Goal: Task Accomplishment & Management: Complete application form

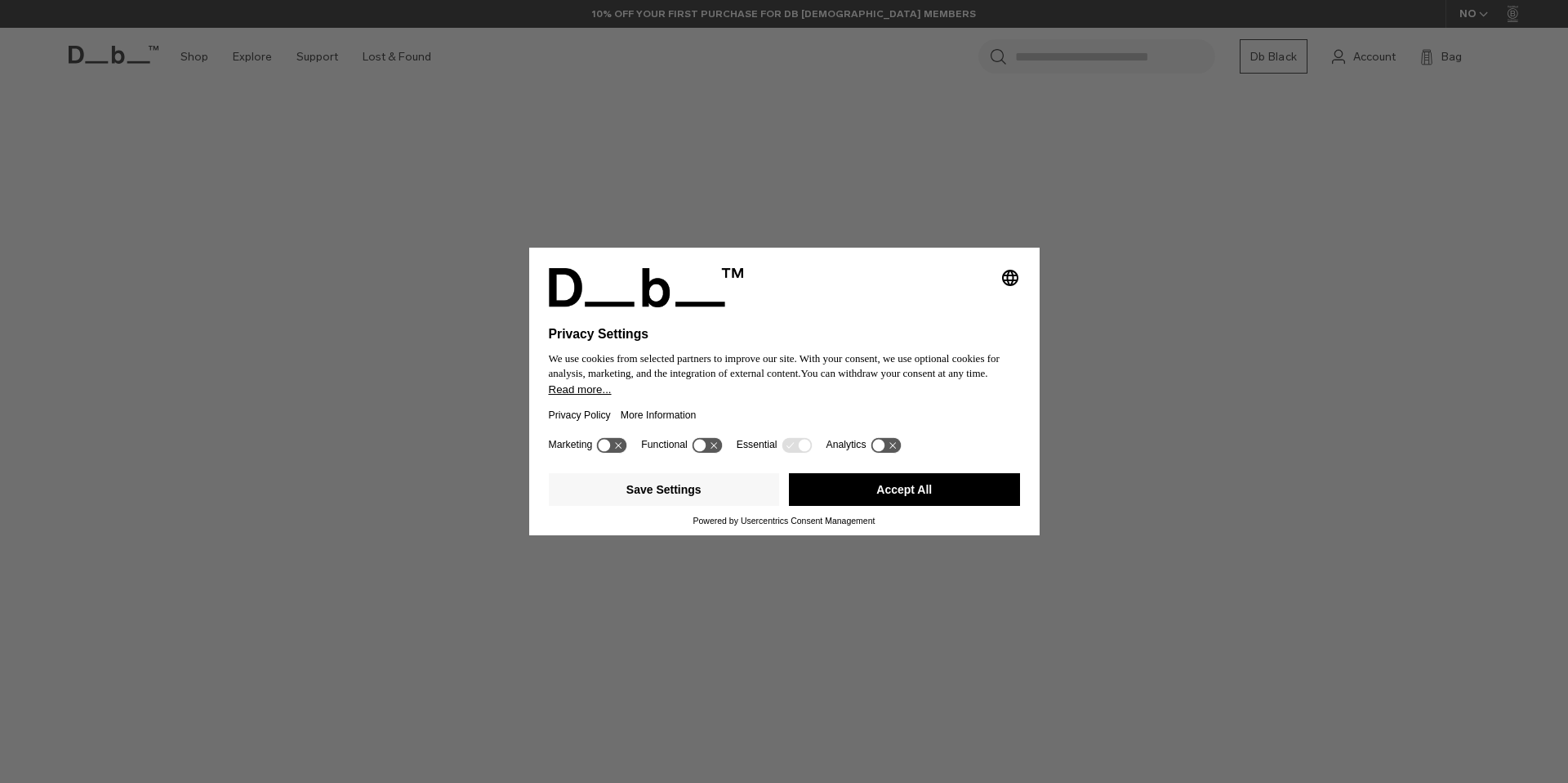
click at [884, 499] on button "Accept All" at bounding box center [904, 490] width 231 height 32
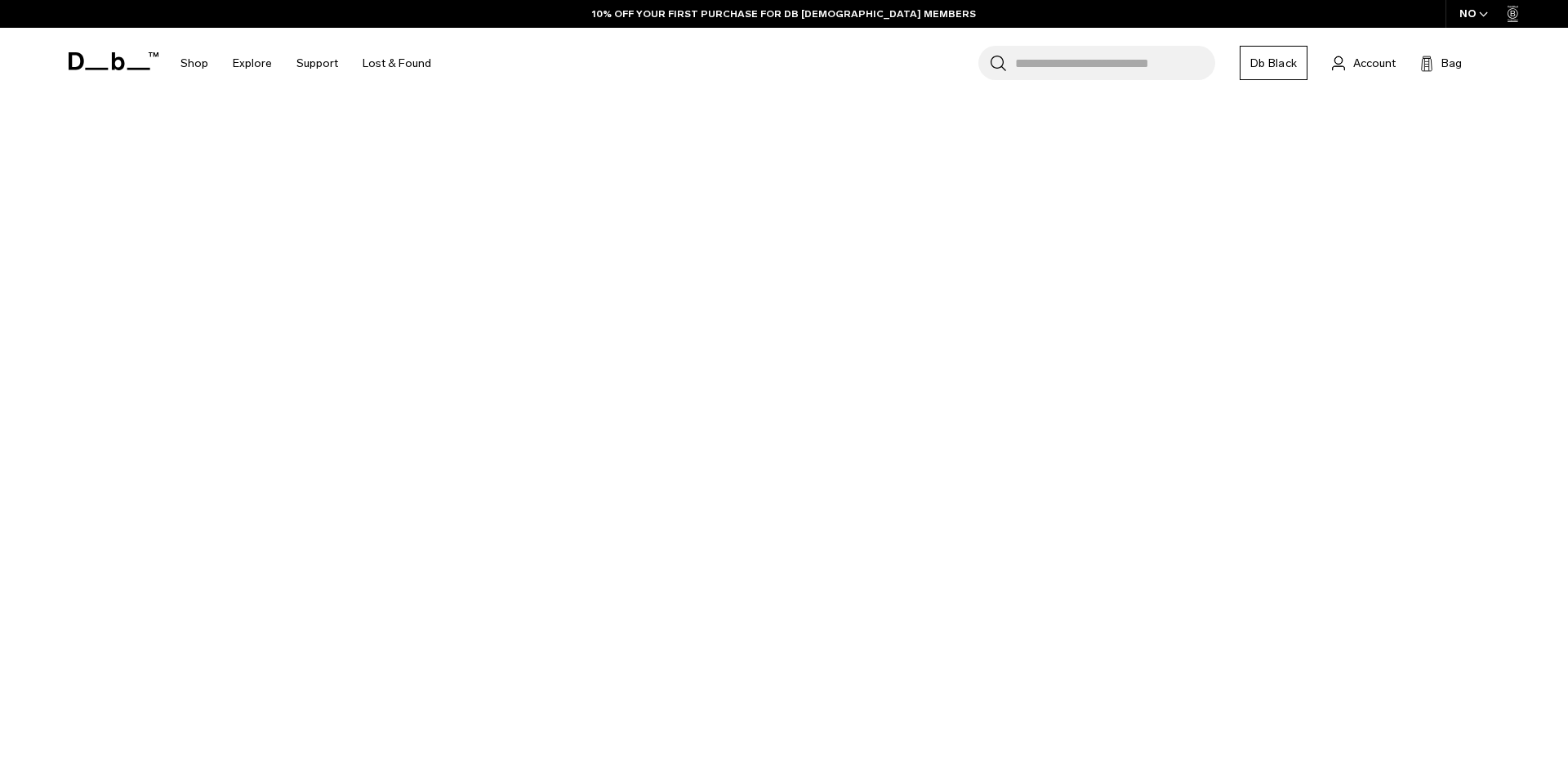
scroll to position [190, 0]
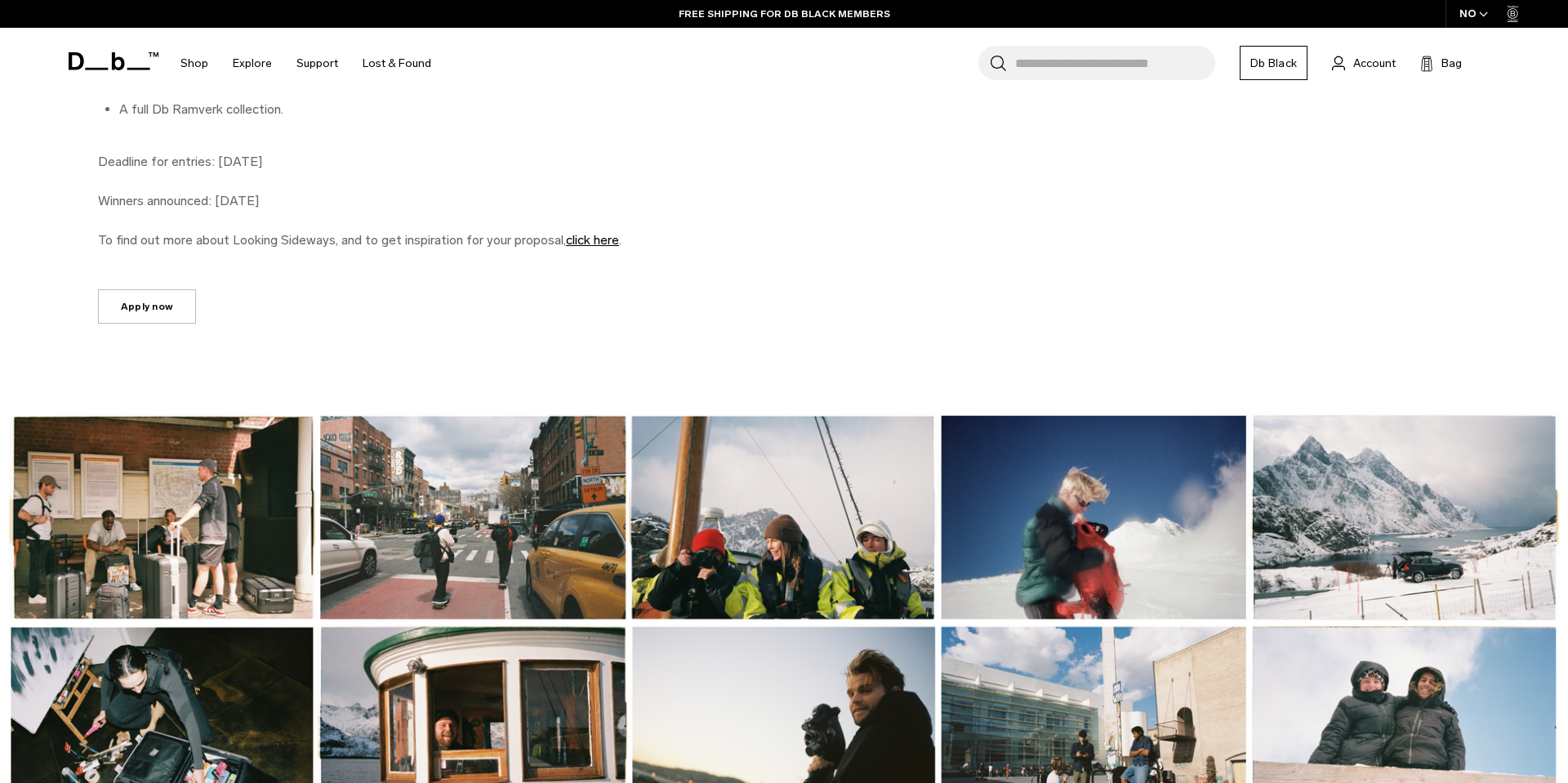
scroll to position [1773, 0]
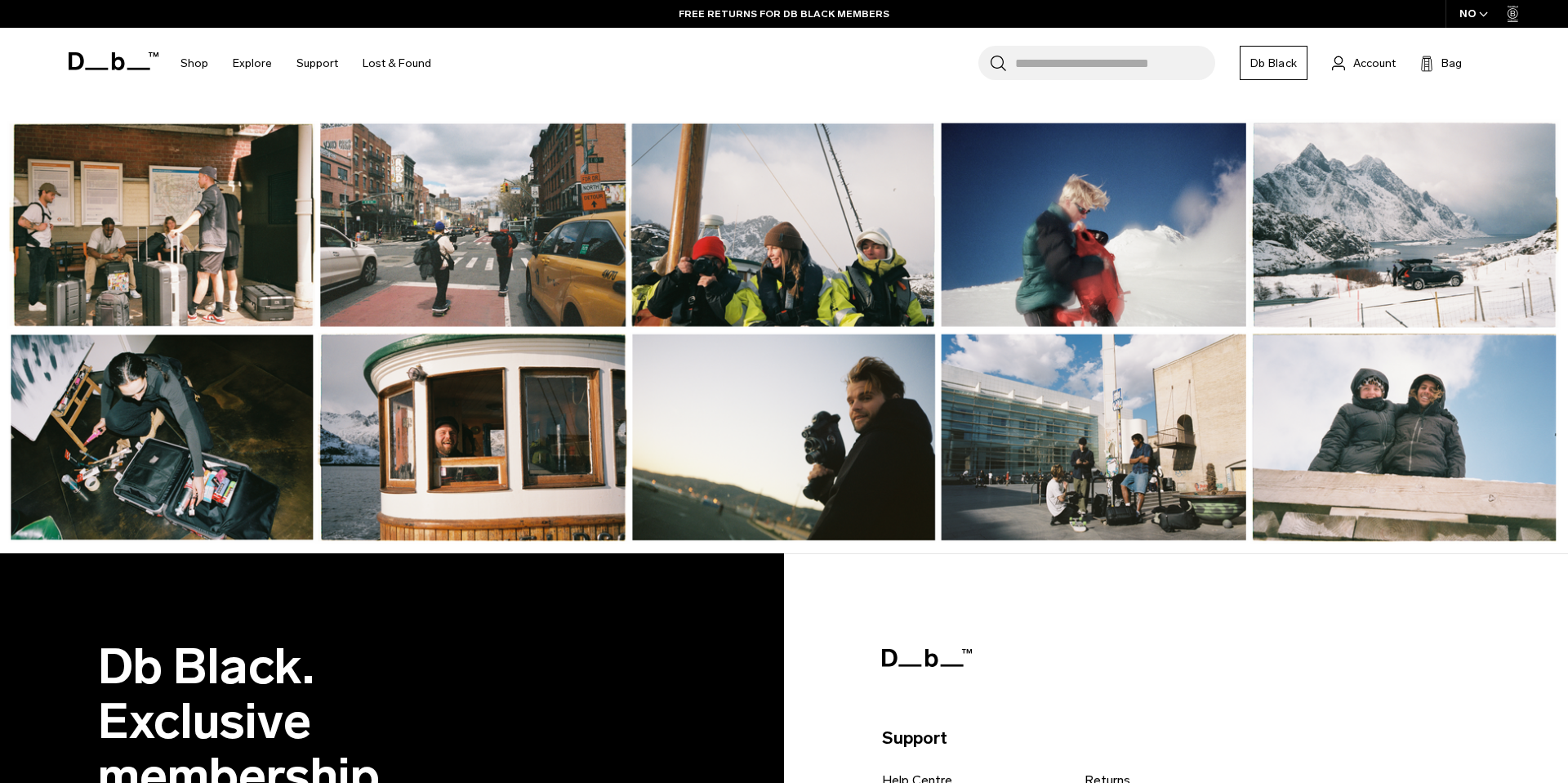
click at [389, 257] on img at bounding box center [784, 331] width 1568 height 444
click at [467, 256] on img at bounding box center [784, 331] width 1568 height 444
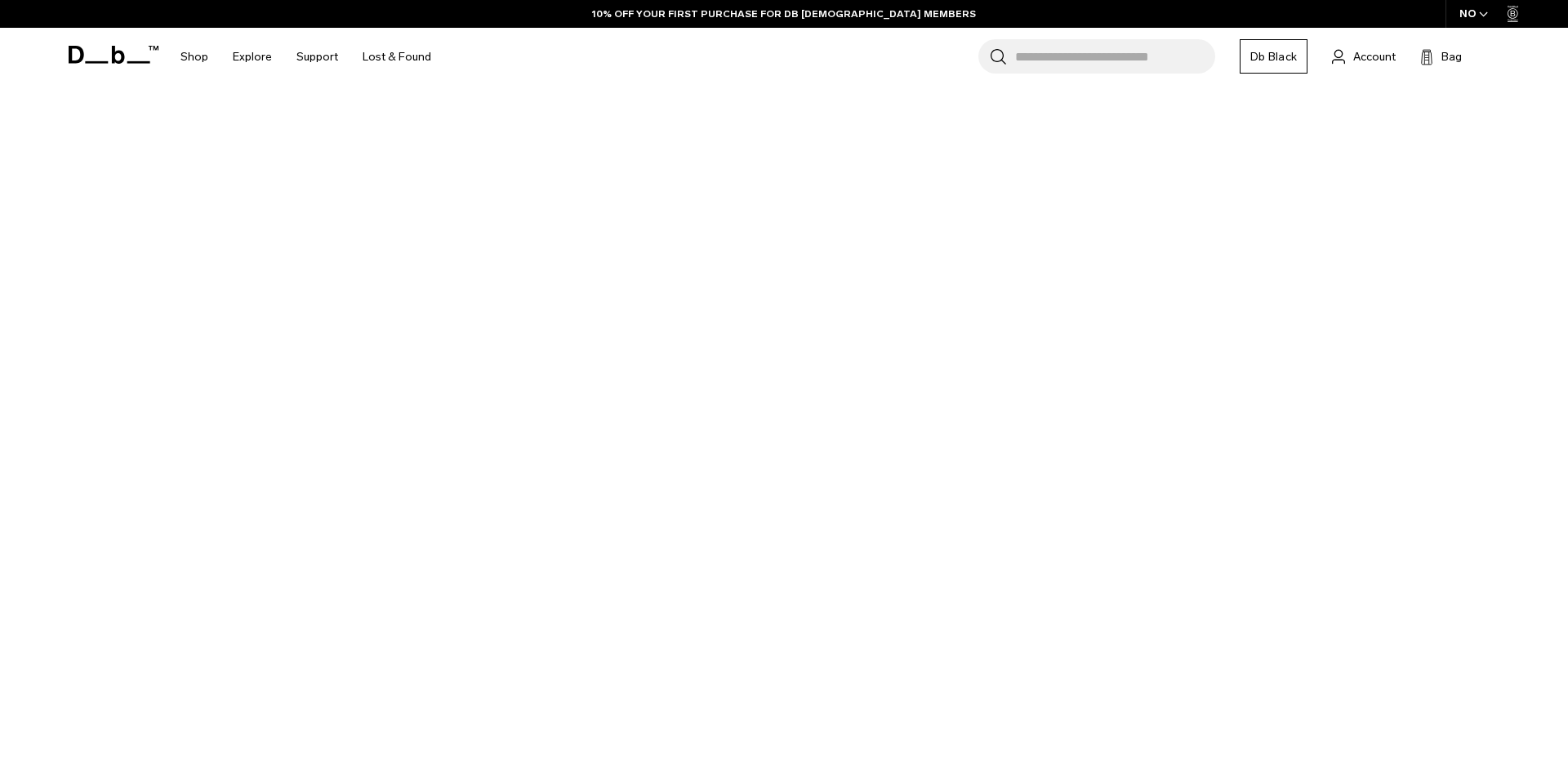
scroll to position [124, 0]
